Goal: Transaction & Acquisition: Book appointment/travel/reservation

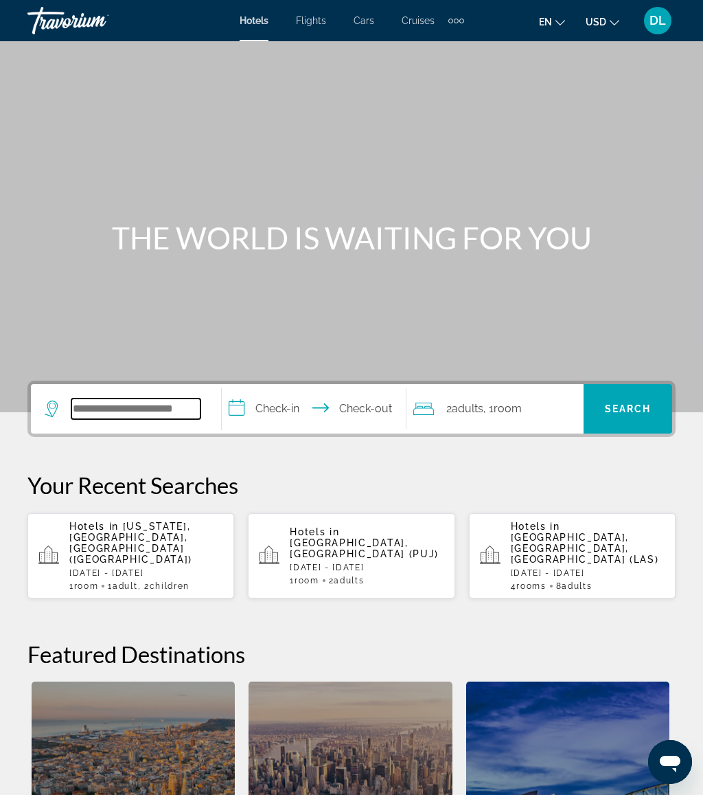
click at [135, 412] on input "Search widget" at bounding box center [135, 408] width 129 height 21
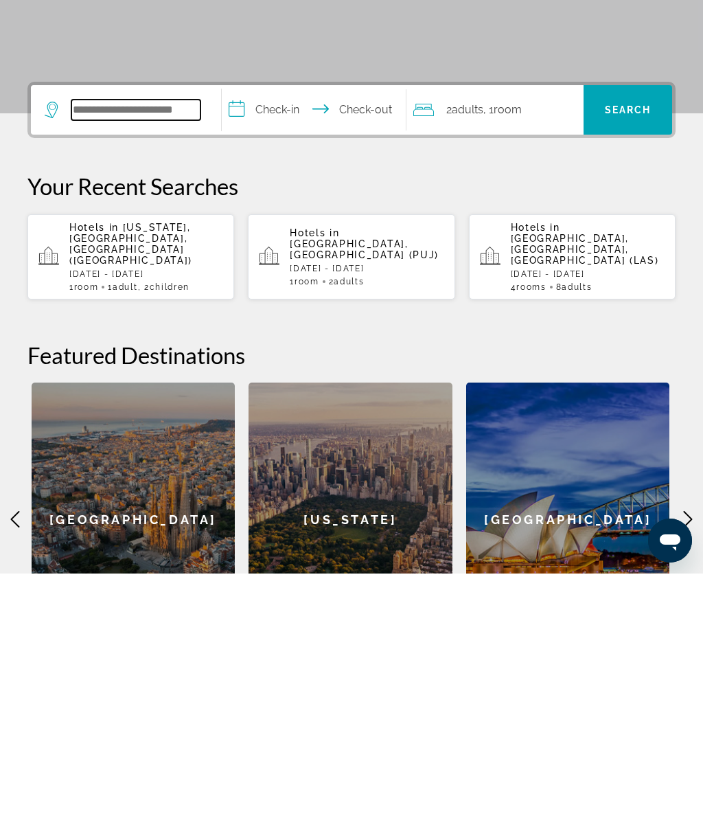
scroll to position [93, 0]
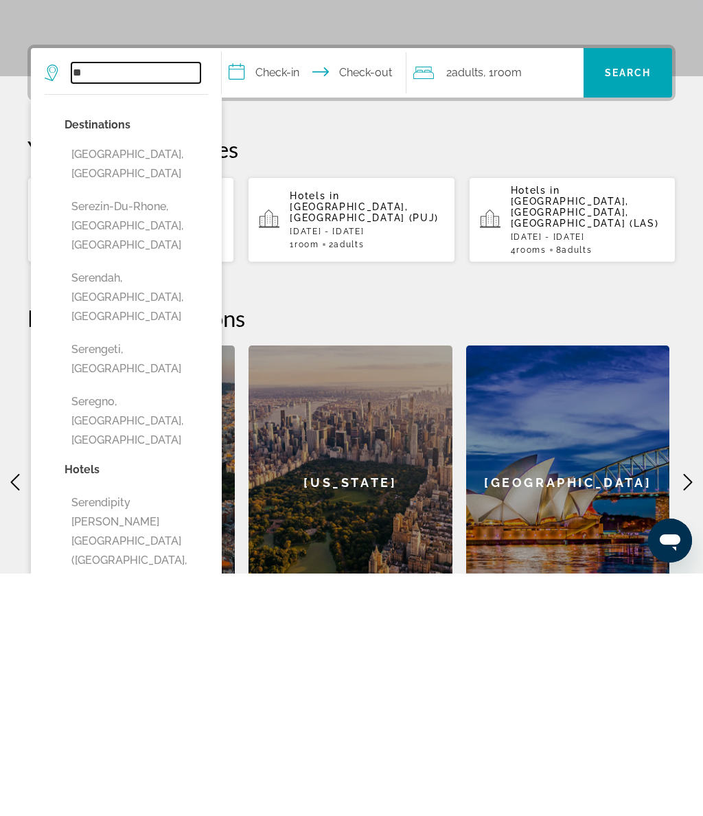
type input "*"
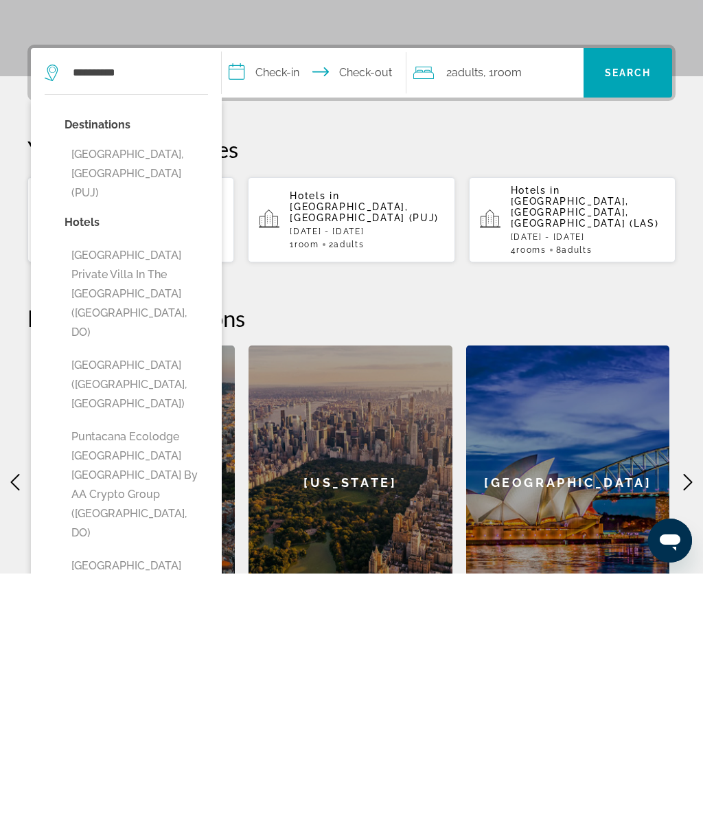
click at [166, 384] on button "[GEOGRAPHIC_DATA], [GEOGRAPHIC_DATA] (PUJ)" at bounding box center [137, 416] width 144 height 65
type input "**********"
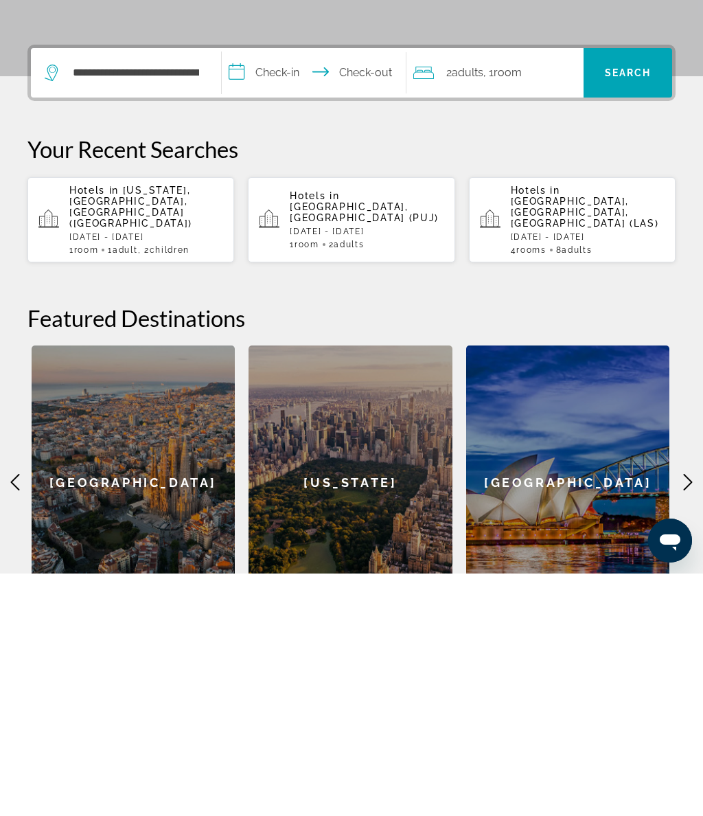
click at [297, 291] on input "**********" at bounding box center [317, 318] width 190 height 54
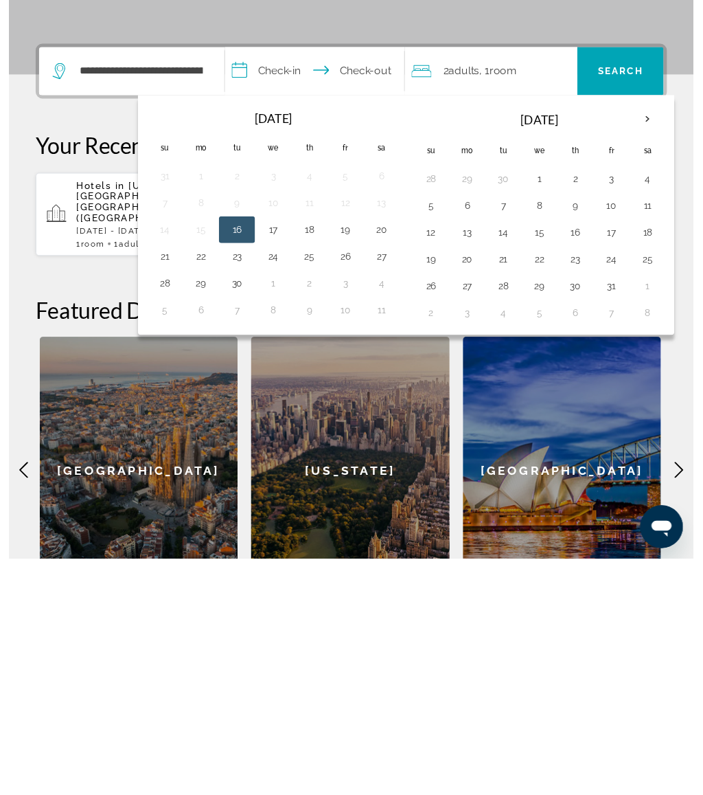
scroll to position [340, 0]
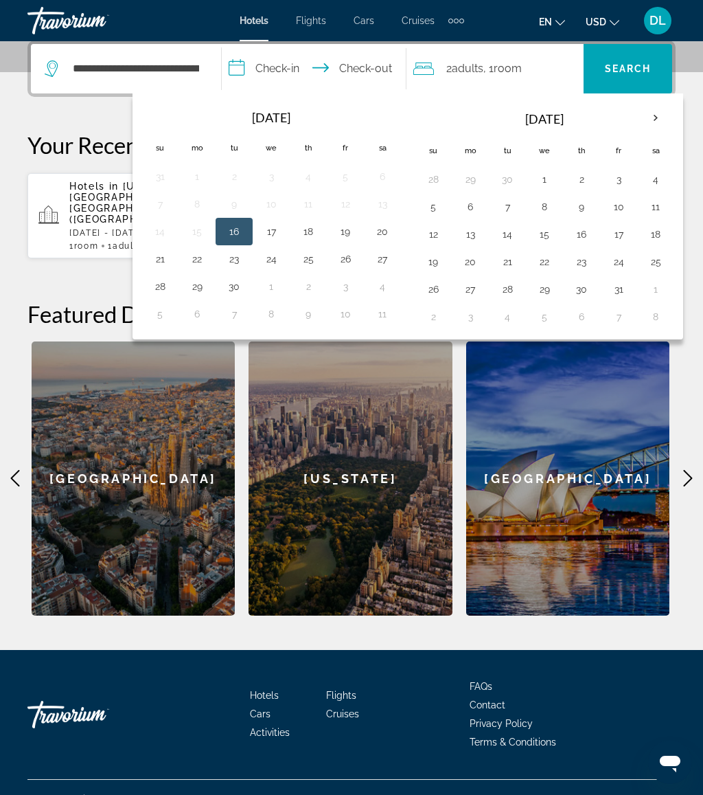
click at [646, 122] on th "Next month" at bounding box center [655, 118] width 37 height 30
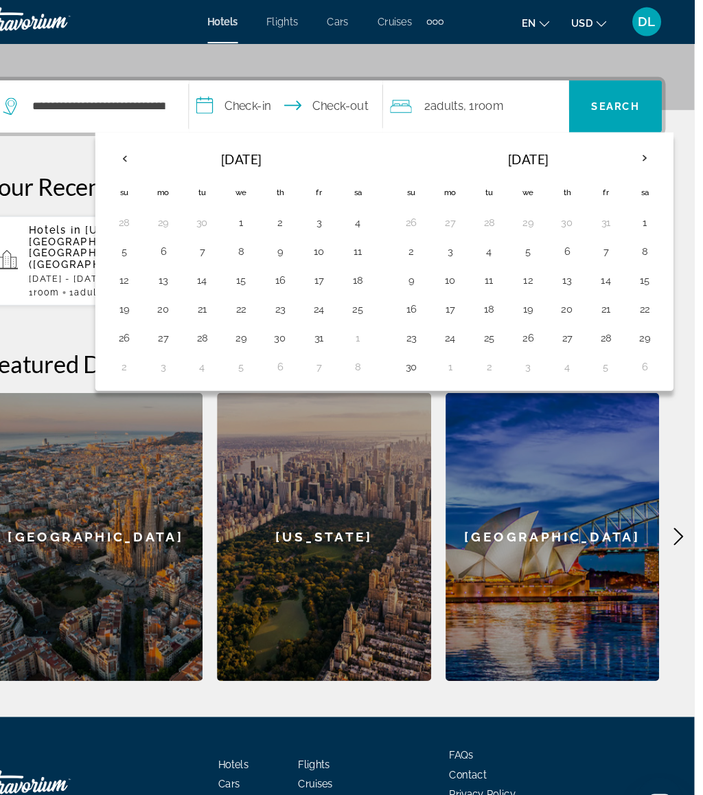
scroll to position [307, 0]
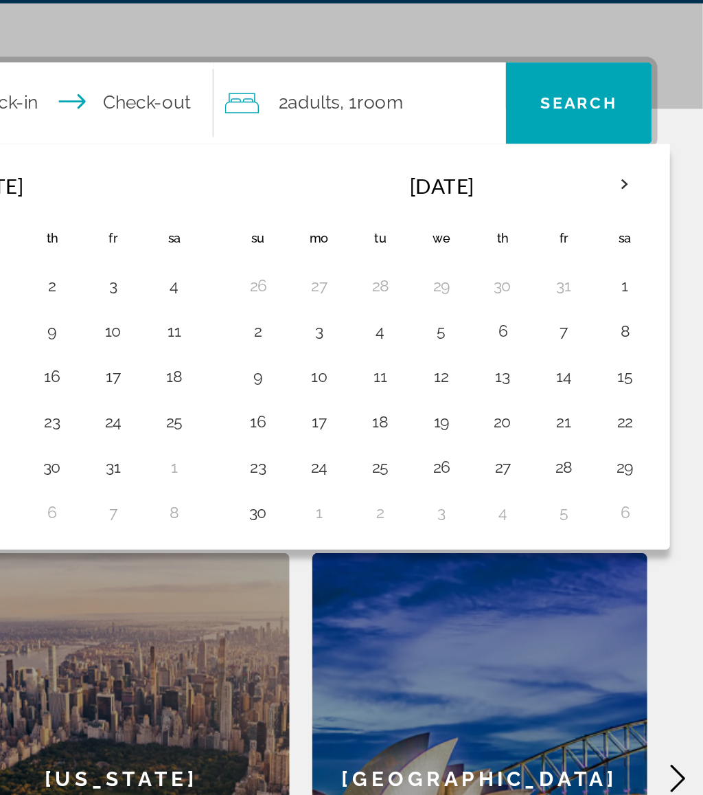
click at [422, 230] on button "2" at bounding box center [433, 239] width 22 height 19
click at [422, 258] on button "9" at bounding box center [433, 267] width 22 height 19
type input "**********"
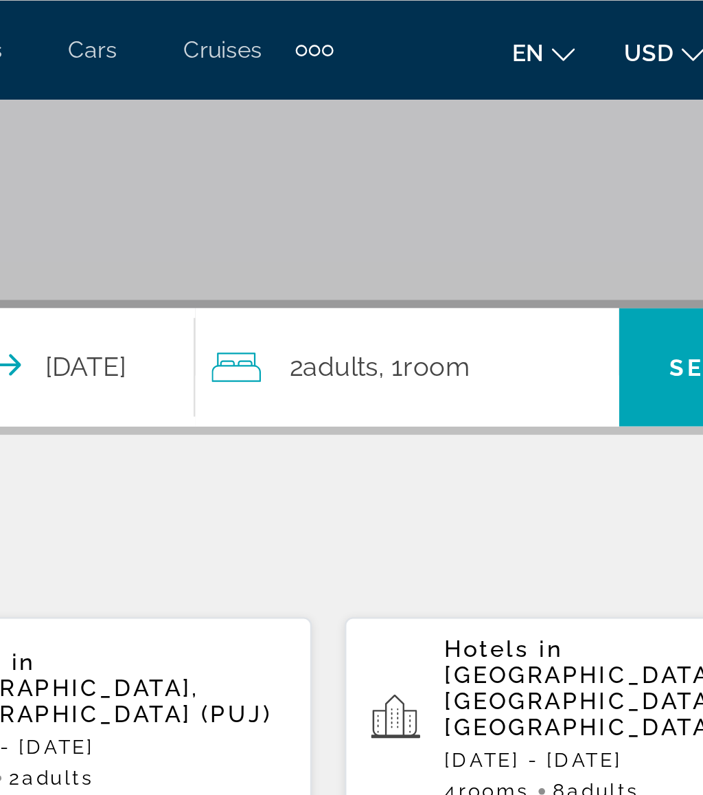
scroll to position [168, 0]
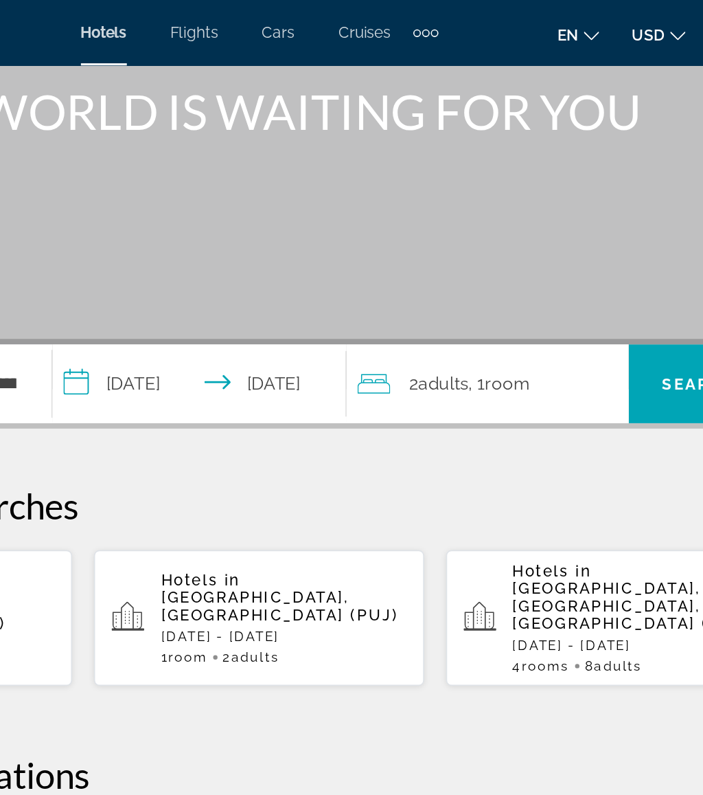
click at [605, 238] on span "Search" at bounding box center [628, 241] width 47 height 11
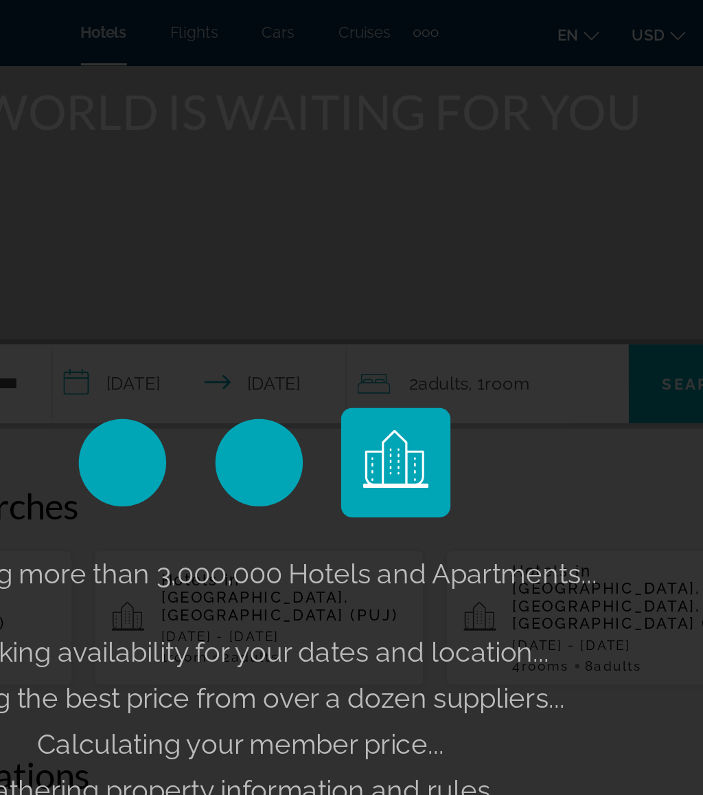
scroll to position [64, 0]
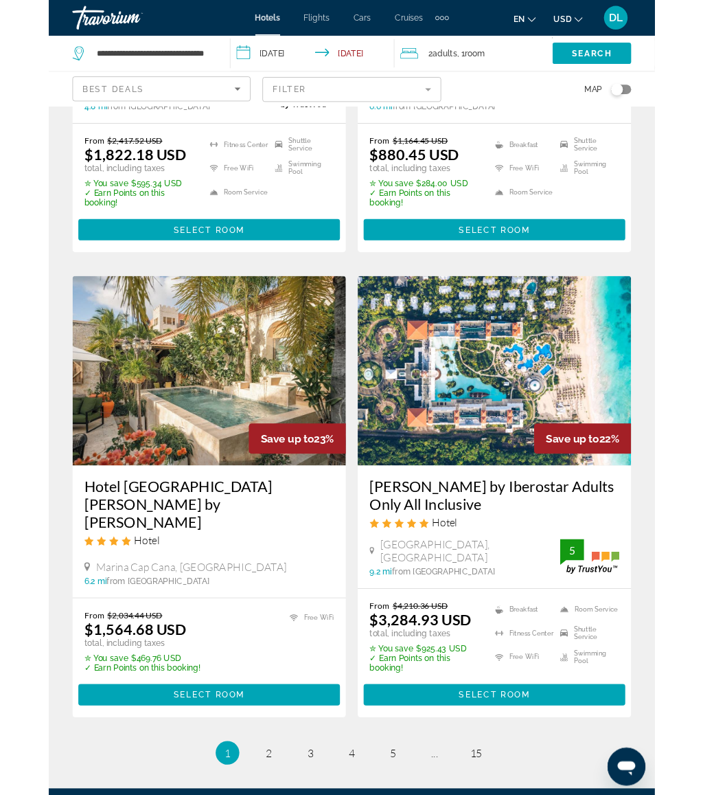
scroll to position [2810, 0]
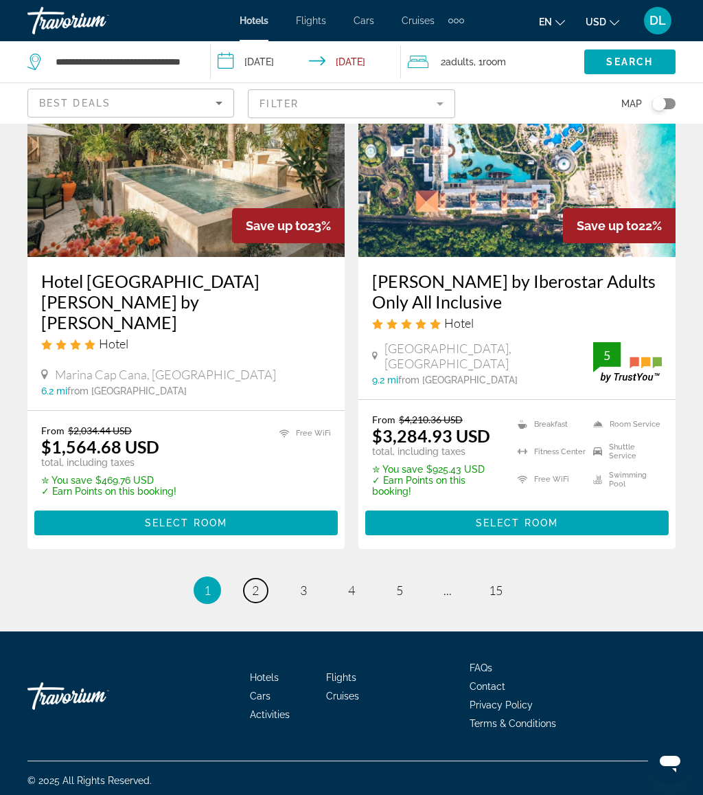
click at [256, 583] on span "2" at bounding box center [255, 590] width 7 height 15
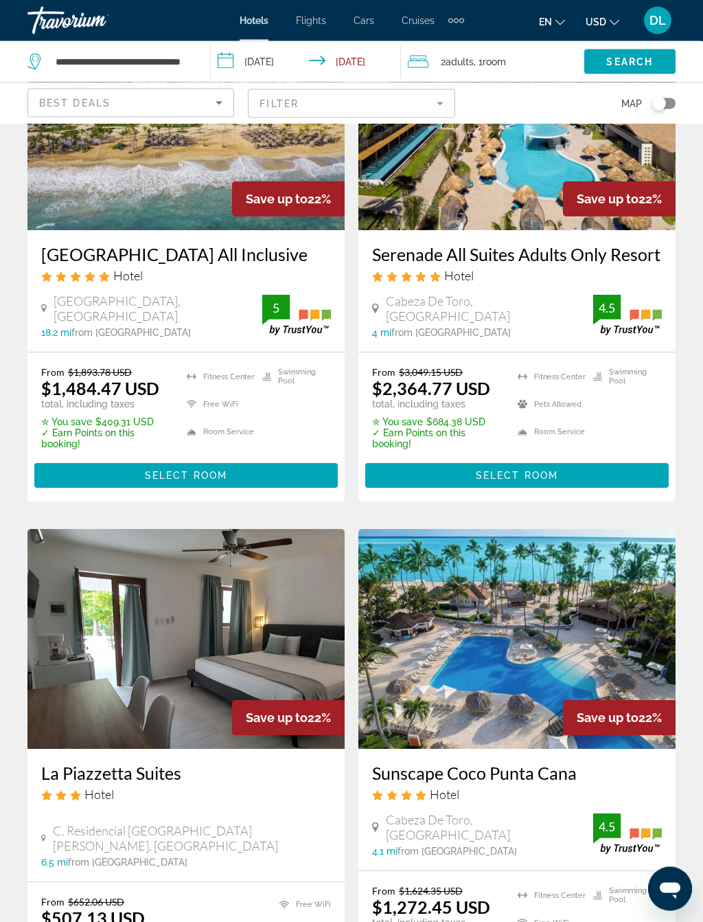
scroll to position [697, 0]
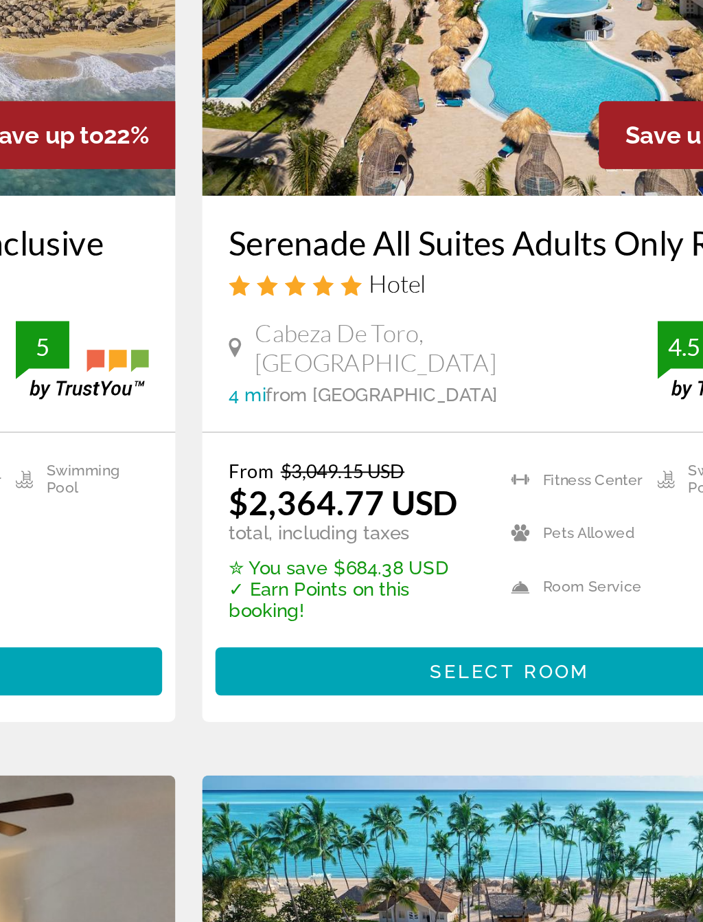
click at [476, 474] on span "Select Room" at bounding box center [517, 479] width 82 height 11
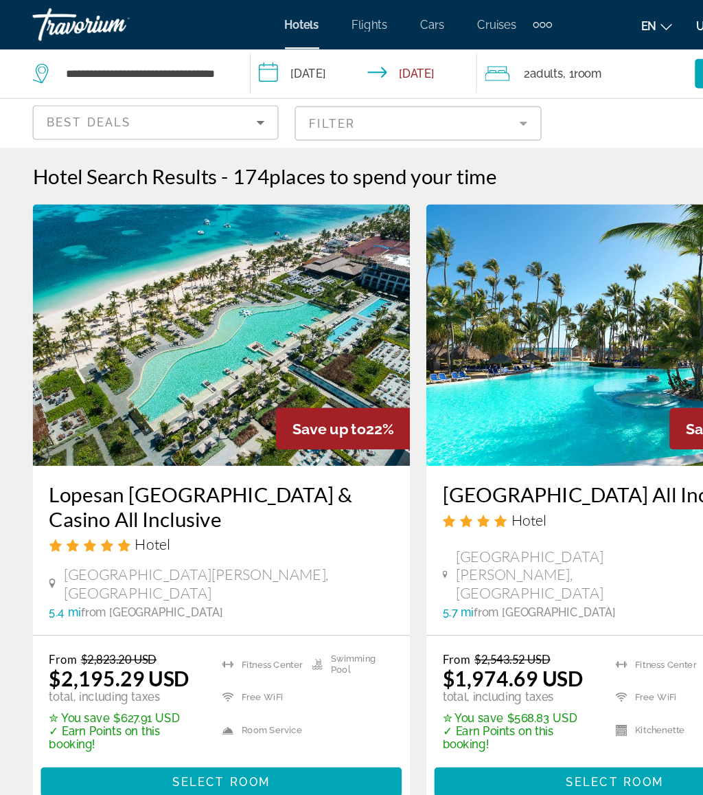
click at [501, 62] on span "Room" at bounding box center [494, 61] width 23 height 11
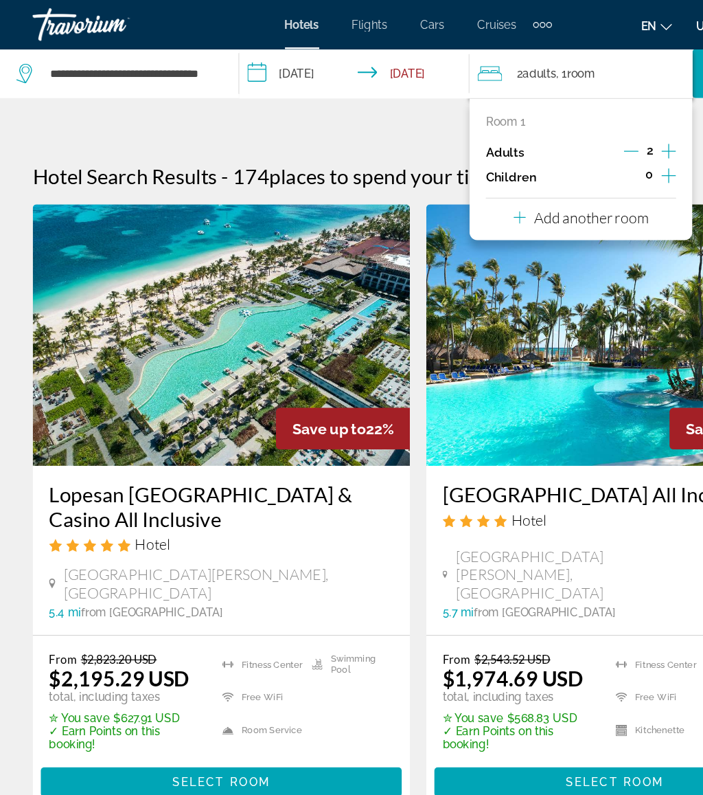
click at [530, 125] on icon "Decrement adults" at bounding box center [531, 127] width 12 height 12
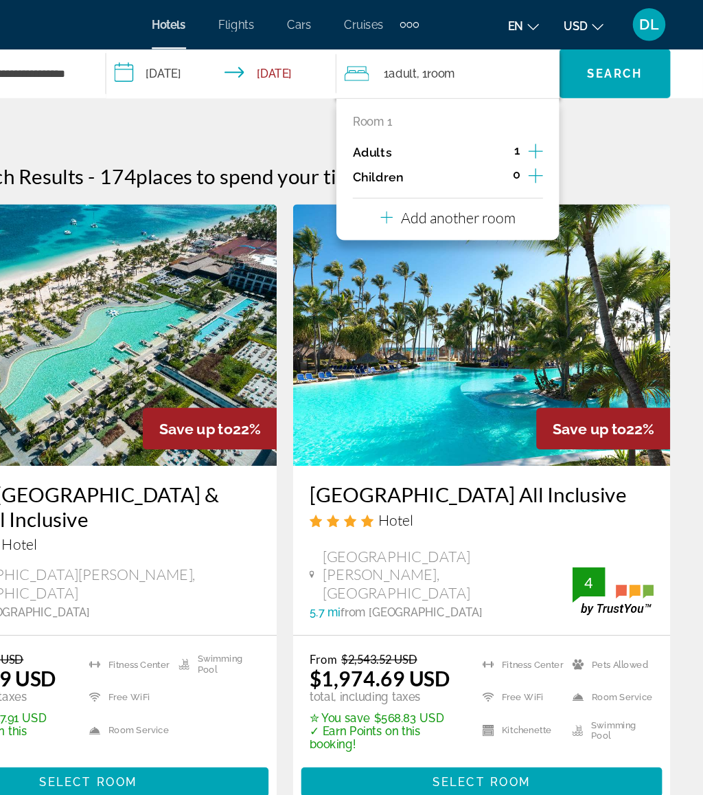
click at [583, 66] on span "Search widget" at bounding box center [629, 61] width 93 height 33
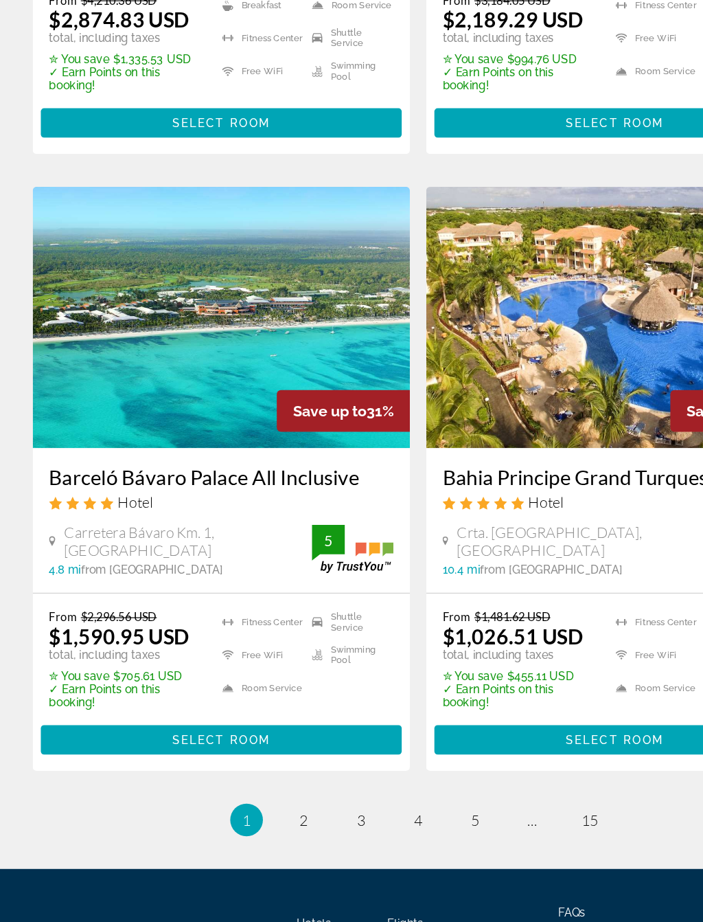
scroll to position [2595, 0]
click at [247, 794] on link "page 2" at bounding box center [256, 836] width 24 height 24
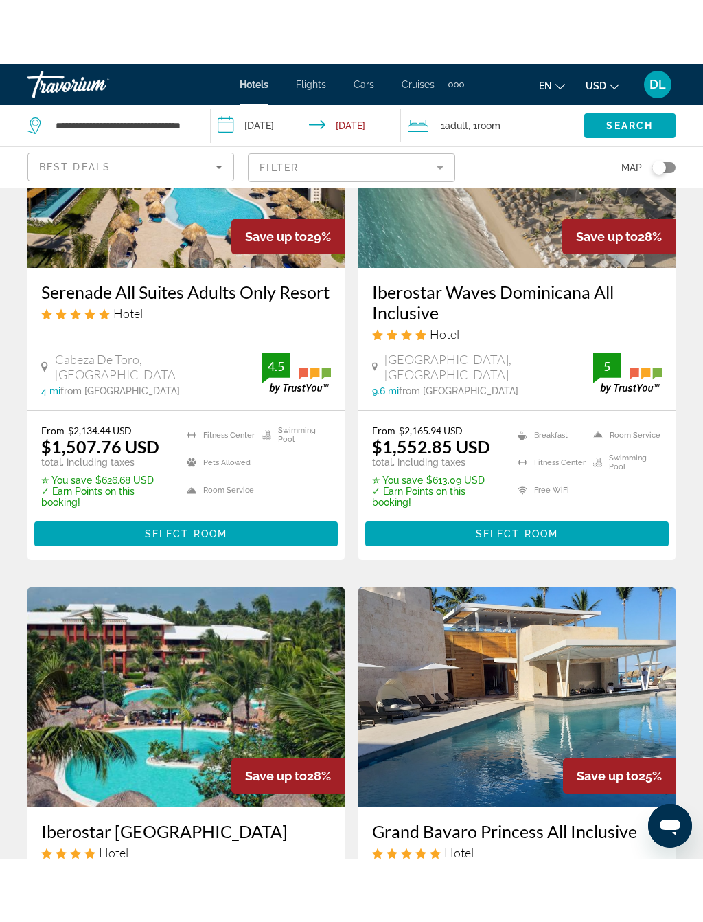
scroll to position [1280, 0]
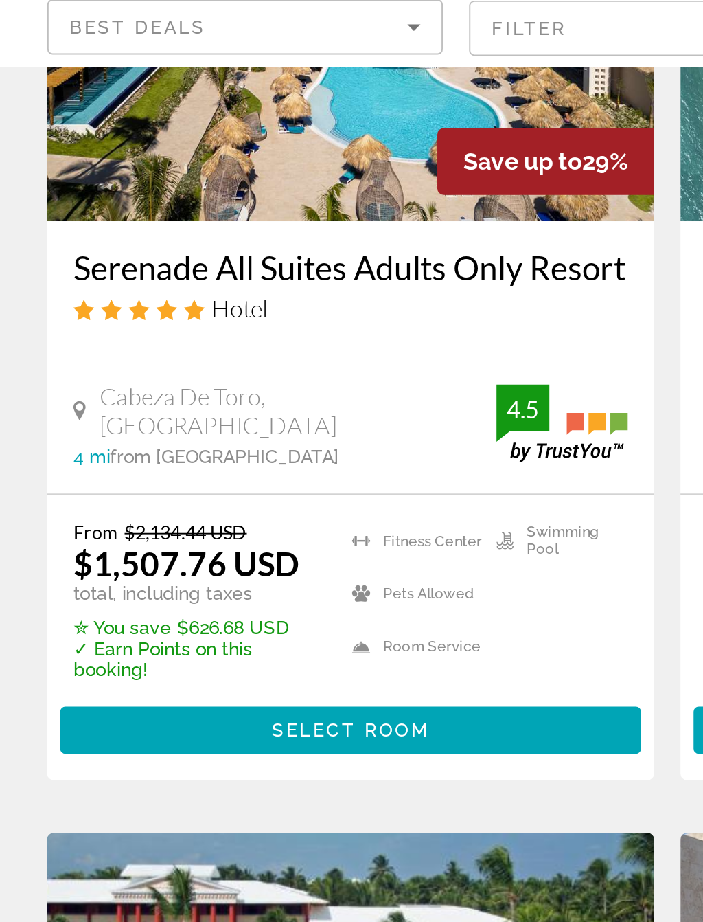
click at [203, 465] on span "Select Room" at bounding box center [186, 470] width 82 height 11
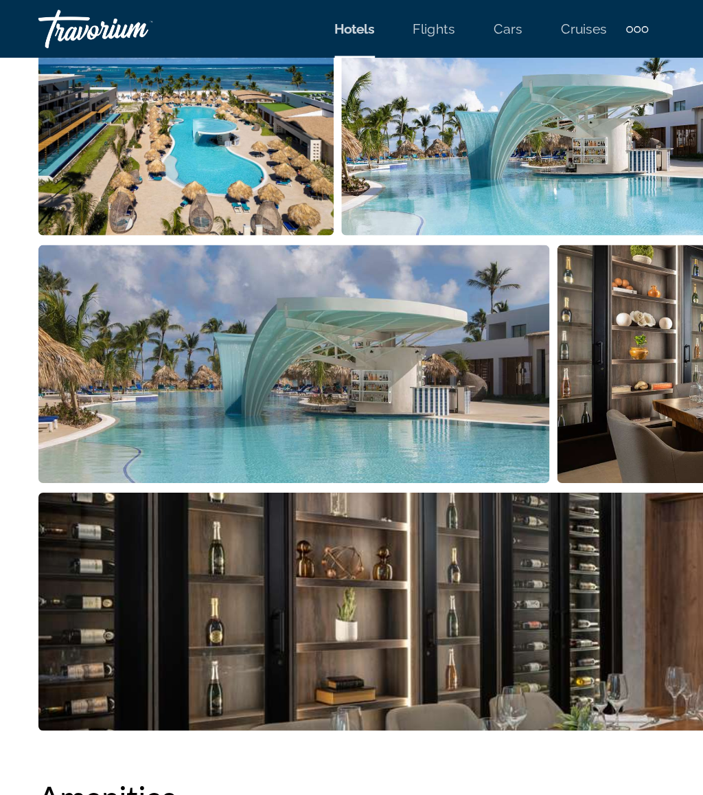
scroll to position [1007, 0]
